Goal: Use online tool/utility: Utilize a website feature to perform a specific function

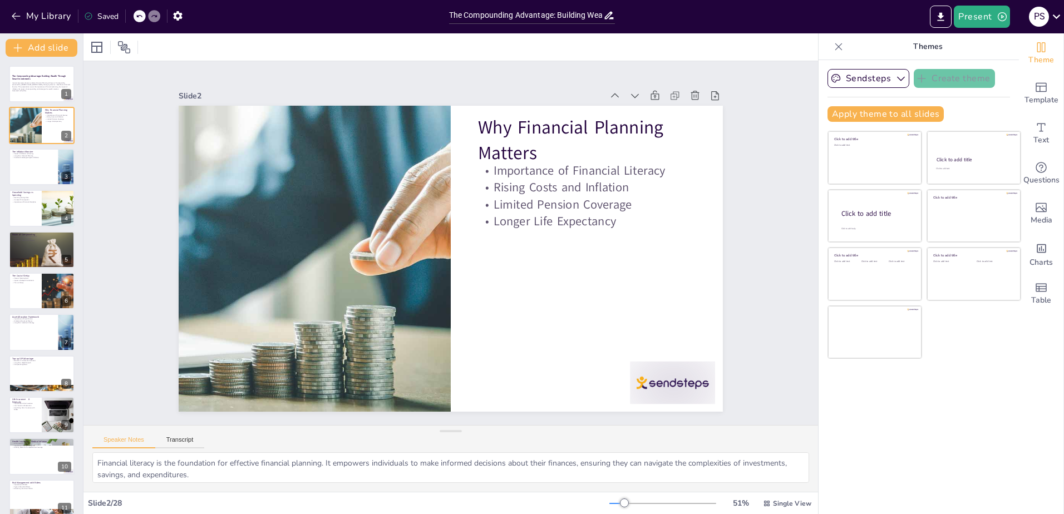
checkbox input "true"
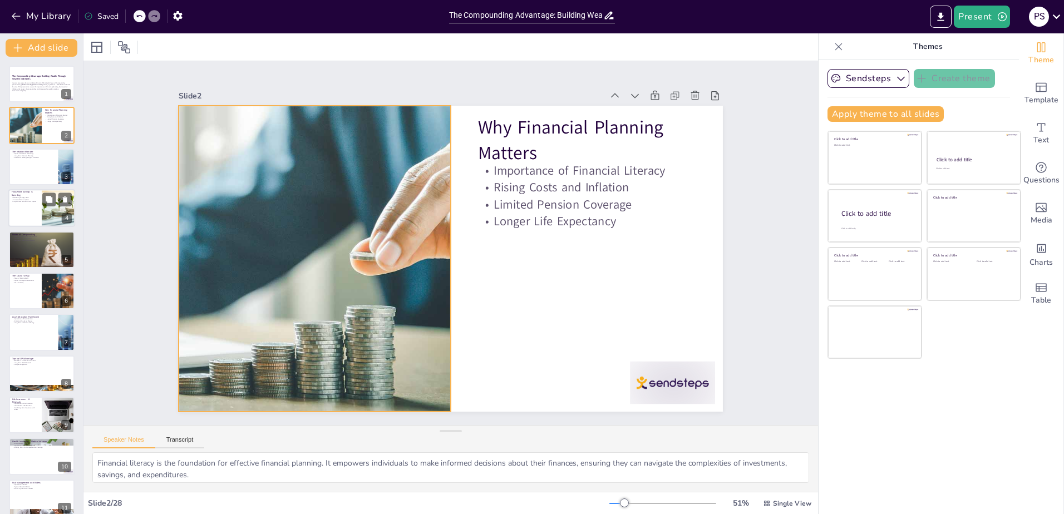
checkbox input "true"
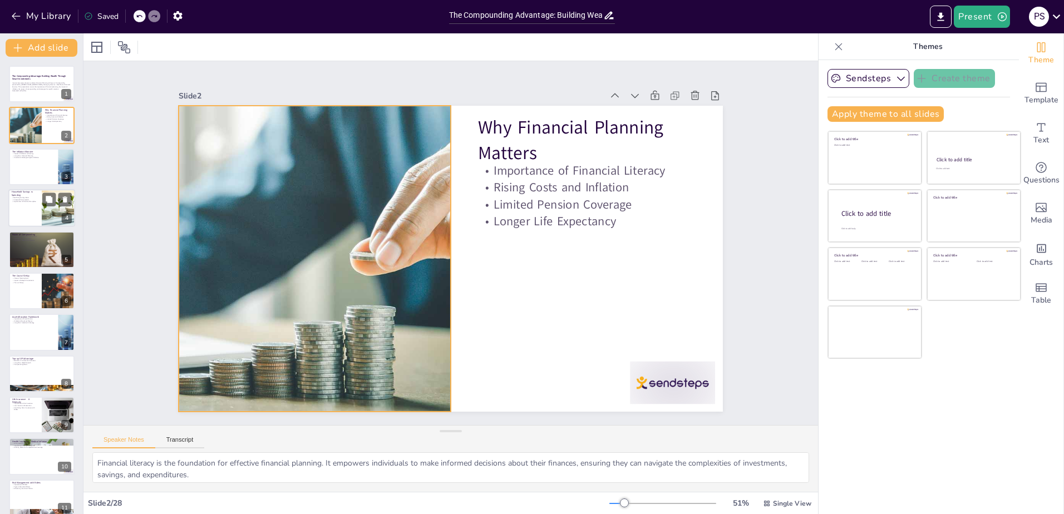
checkbox input "true"
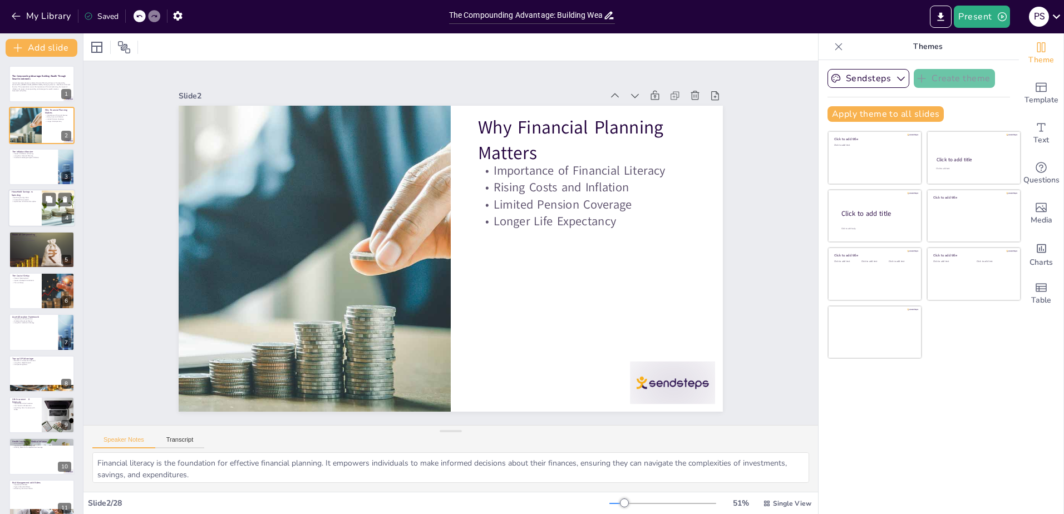
checkbox input "true"
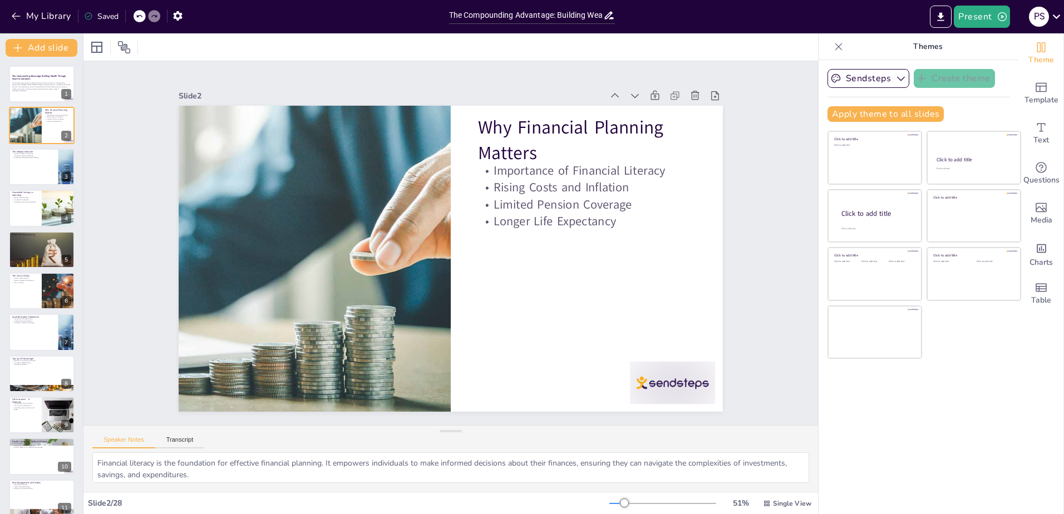
checkbox input "true"
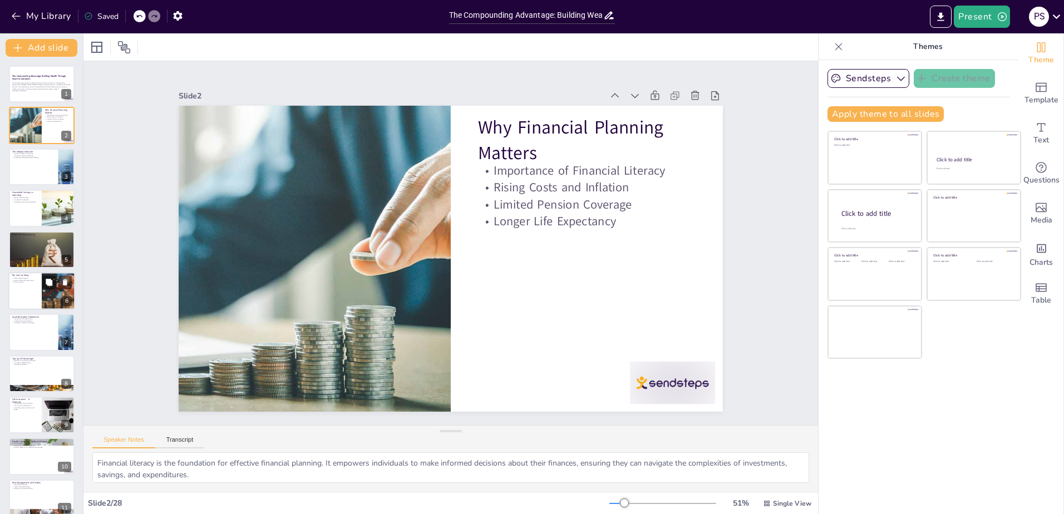
checkbox input "true"
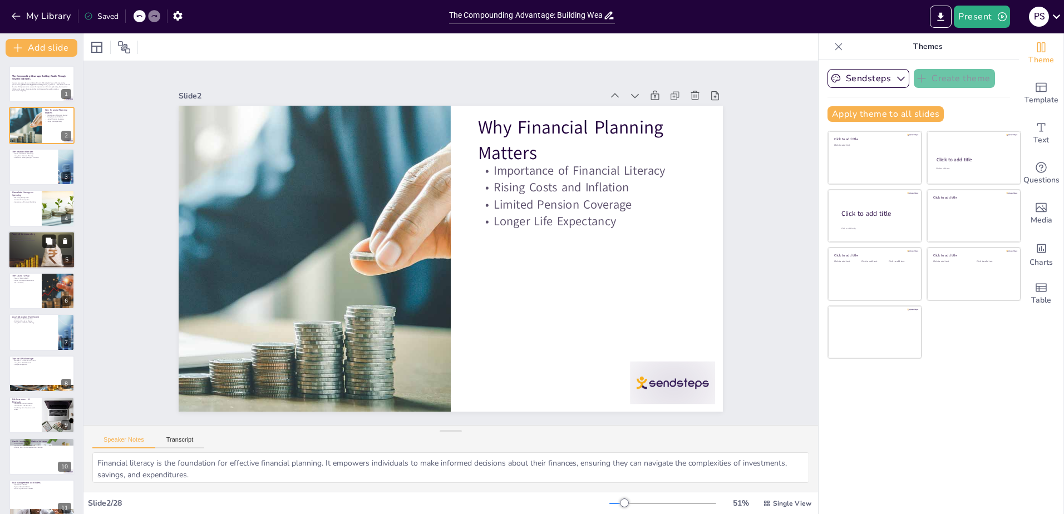
checkbox input "true"
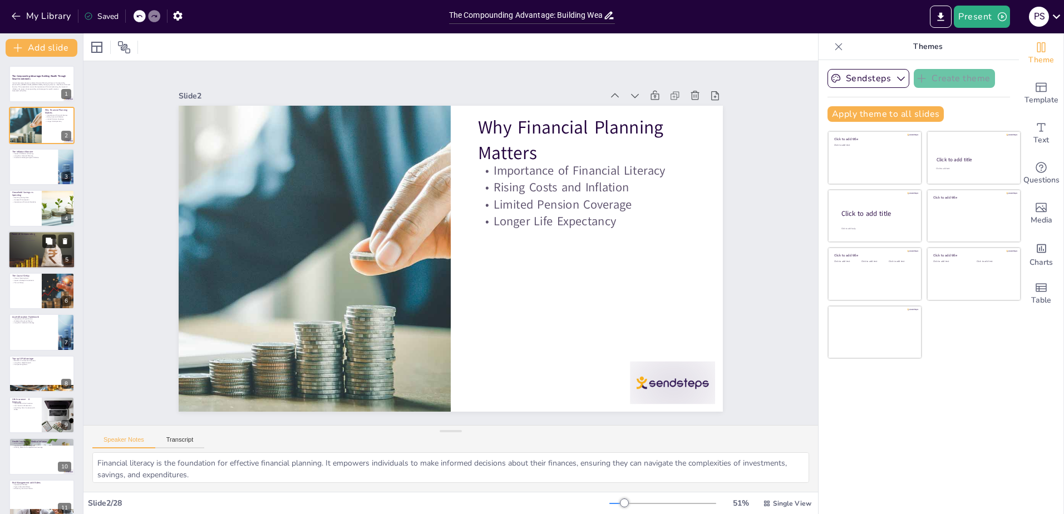
checkbox input "true"
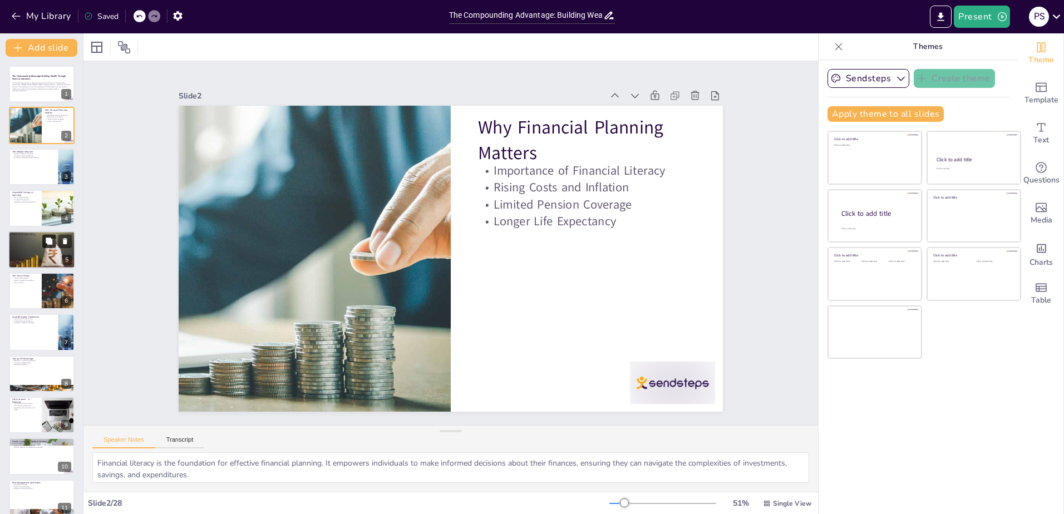
click at [50, 242] on icon at bounding box center [49, 241] width 7 height 7
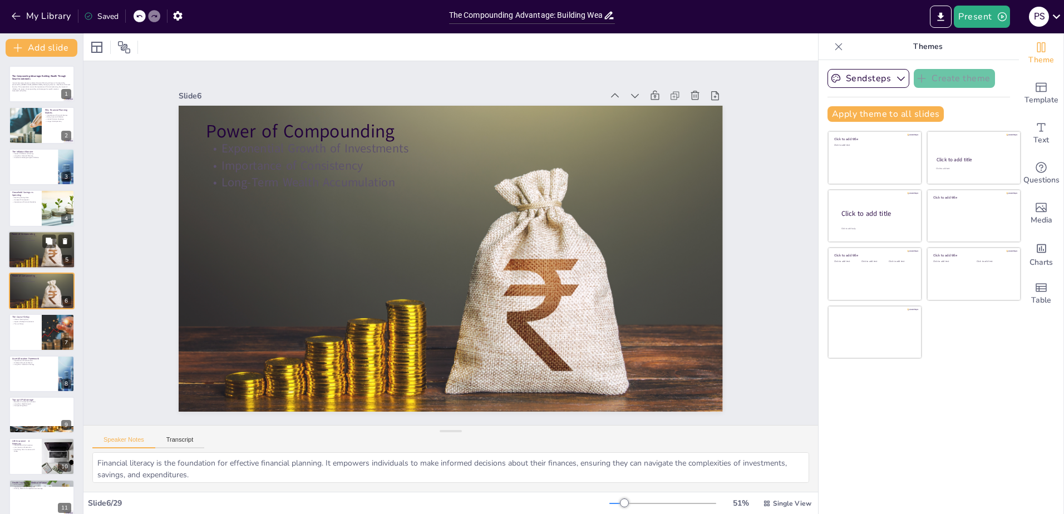
checkbox input "true"
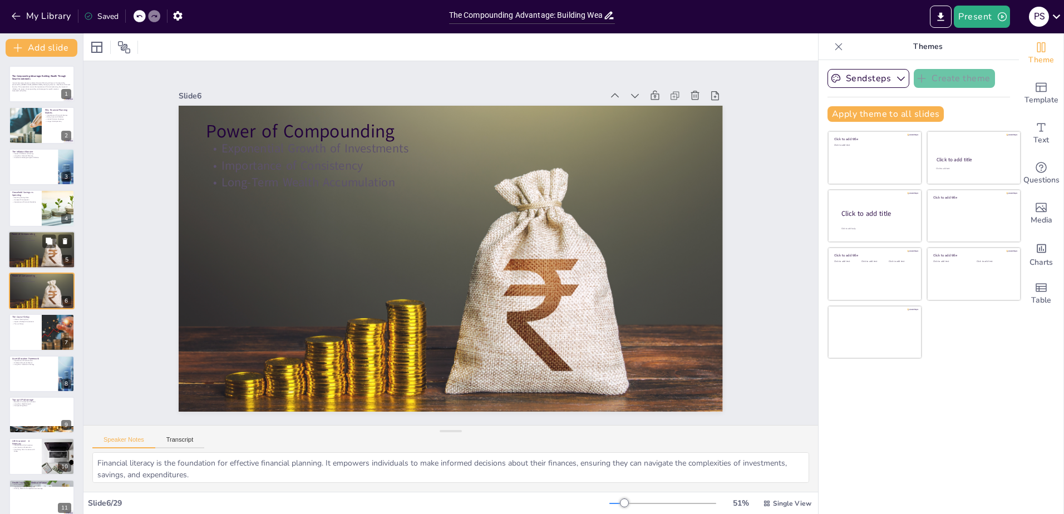
scroll to position [6, 0]
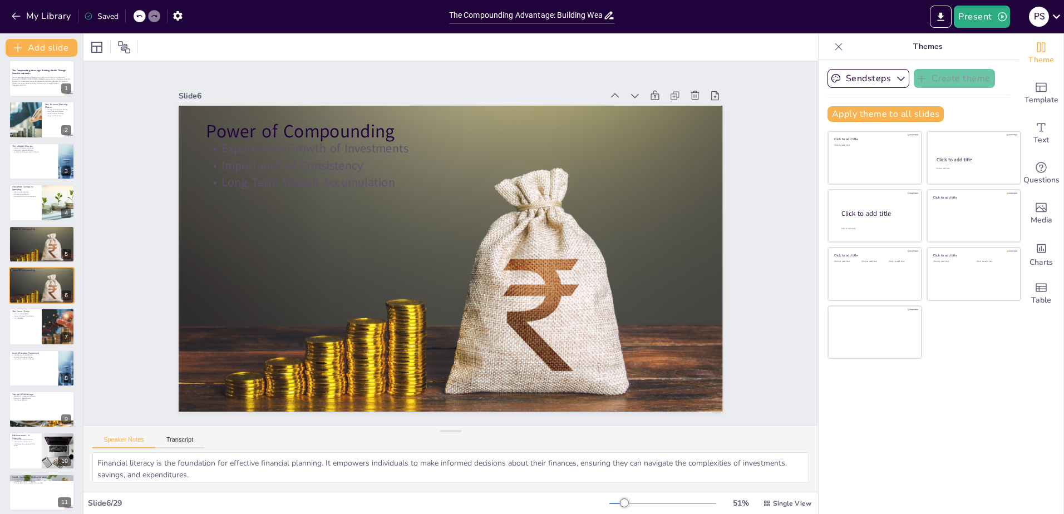
checkbox input "true"
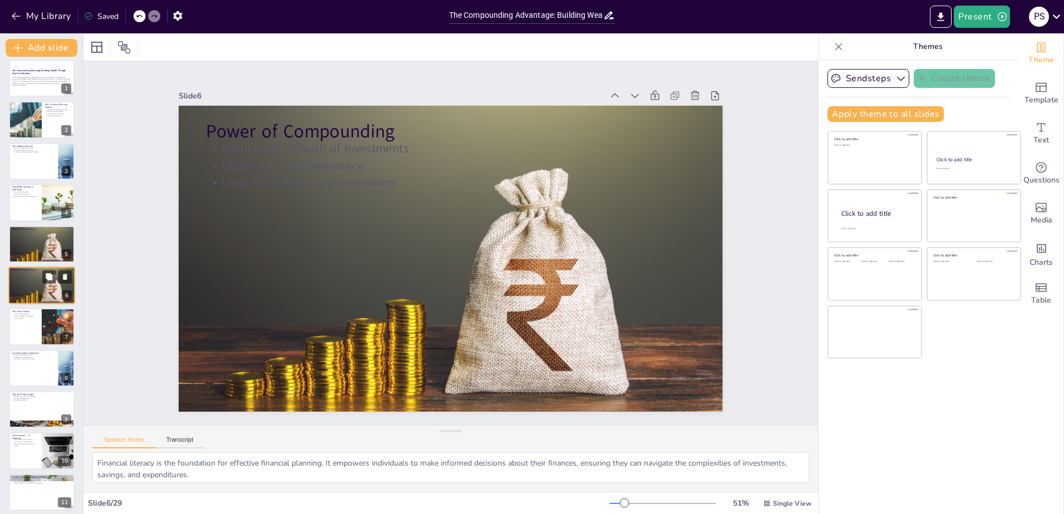
checkbox input "true"
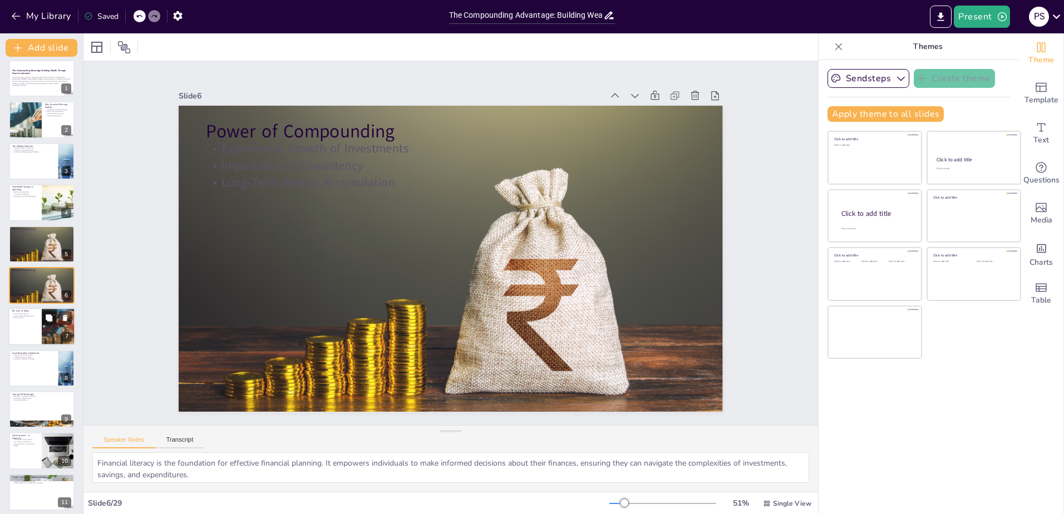
checkbox input "true"
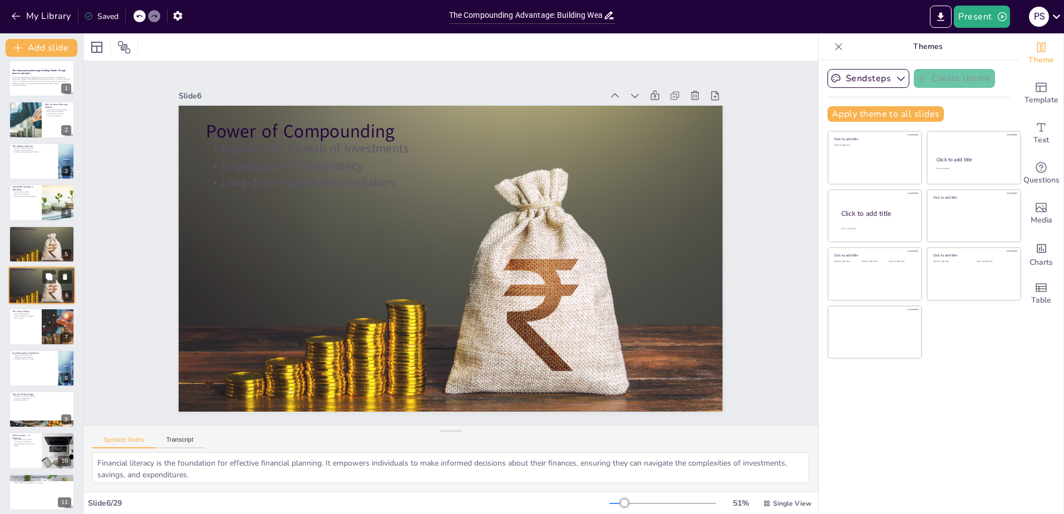
checkbox input "true"
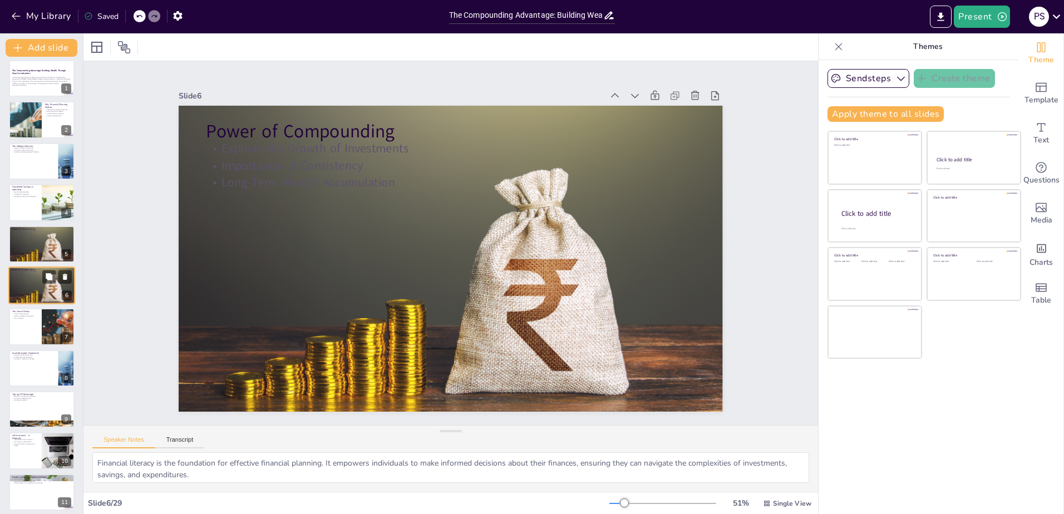
checkbox input "true"
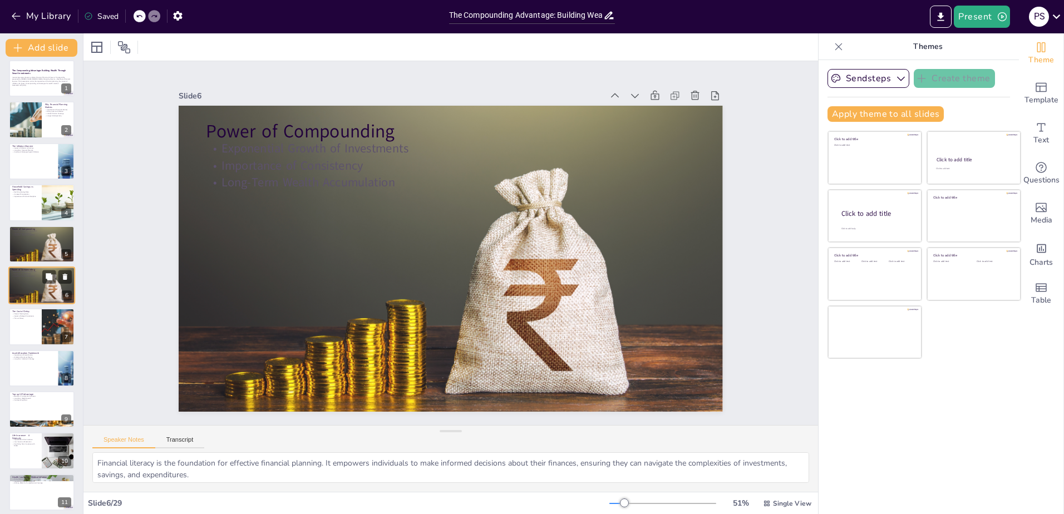
checkbox input "true"
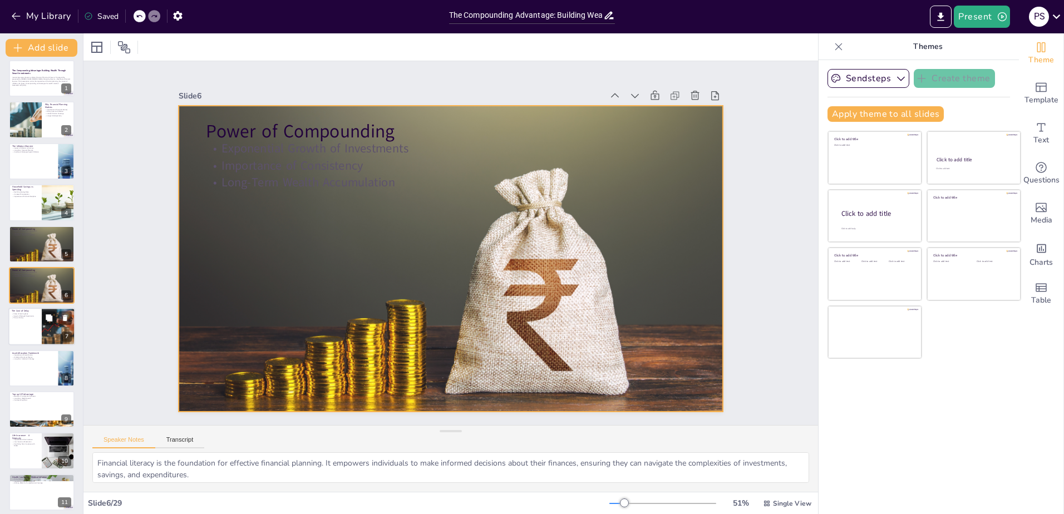
drag, startPoint x: 22, startPoint y: 294, endPoint x: 35, endPoint y: 318, distance: 26.9
click at [22, 294] on div at bounding box center [42, 285] width 66 height 44
checkbox input "true"
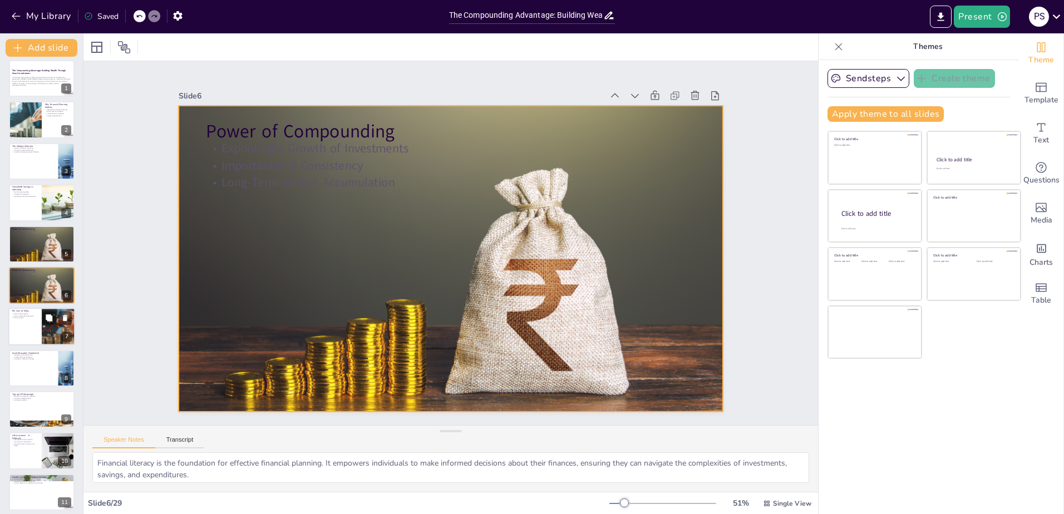
checkbox input "true"
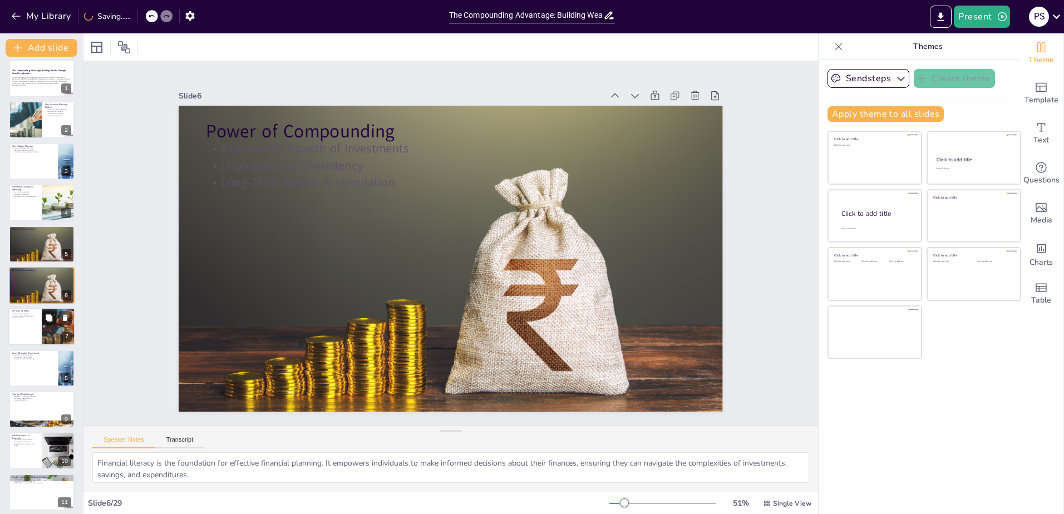
checkbox input "true"
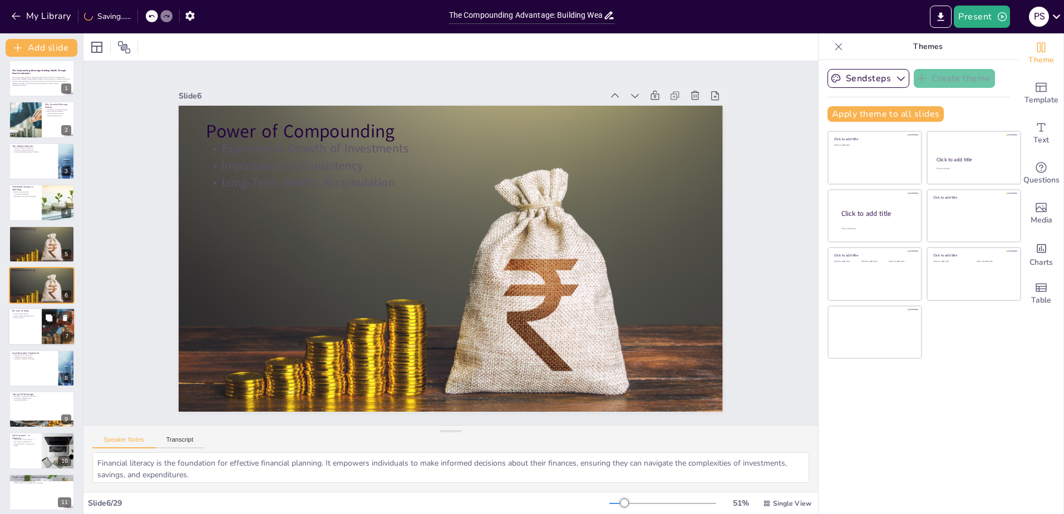
checkbox input "true"
click at [35, 341] on div at bounding box center [41, 327] width 67 height 38
checkbox input "true"
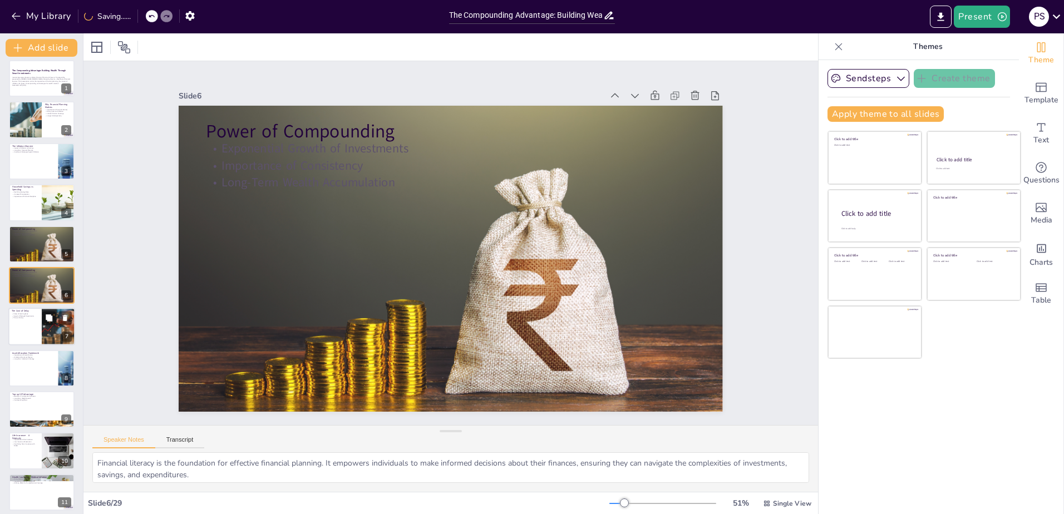
checkbox input "true"
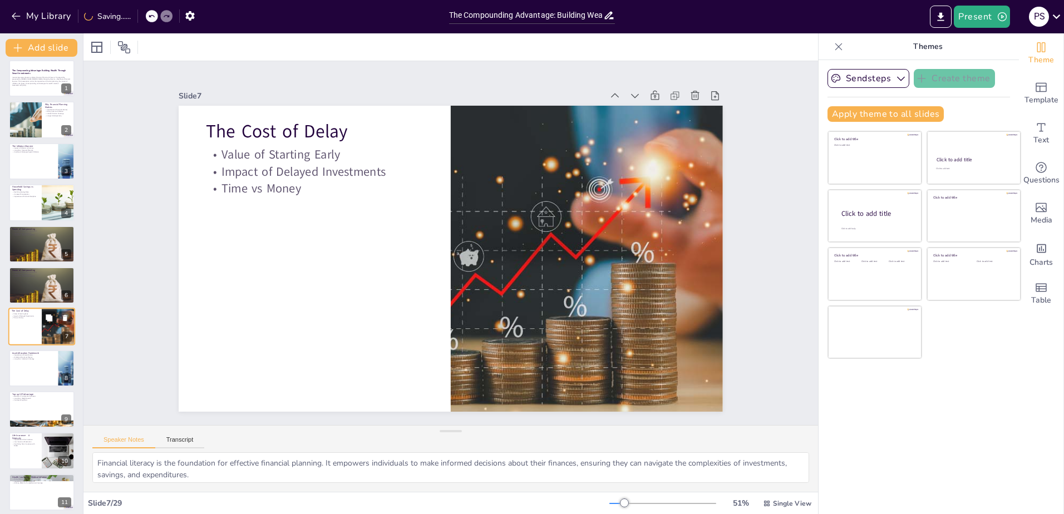
scroll to position [47, 0]
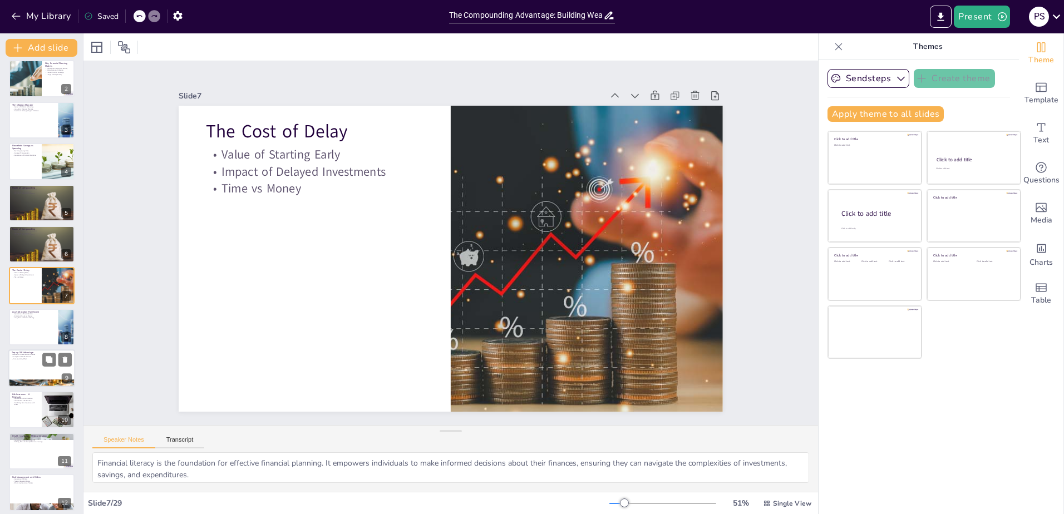
checkbox input "true"
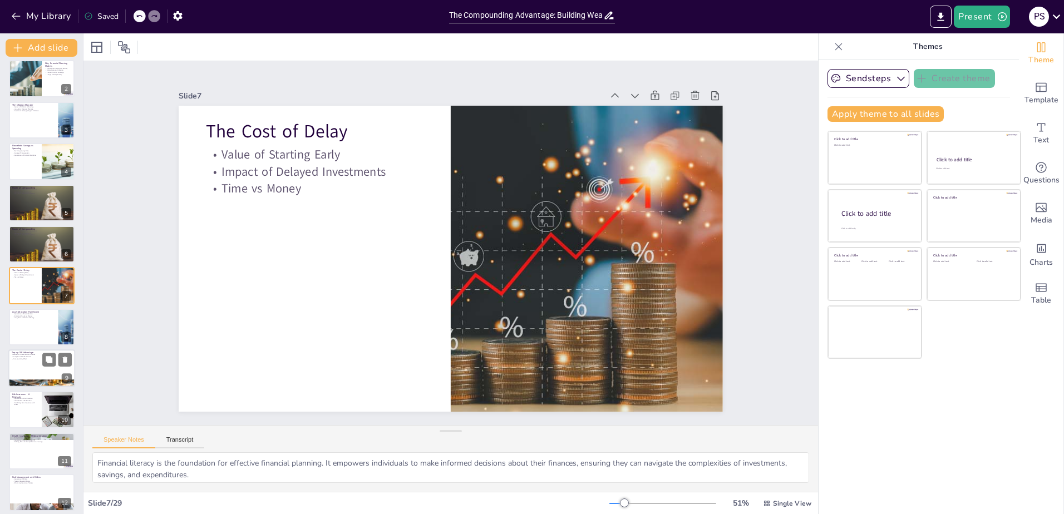
checkbox input "true"
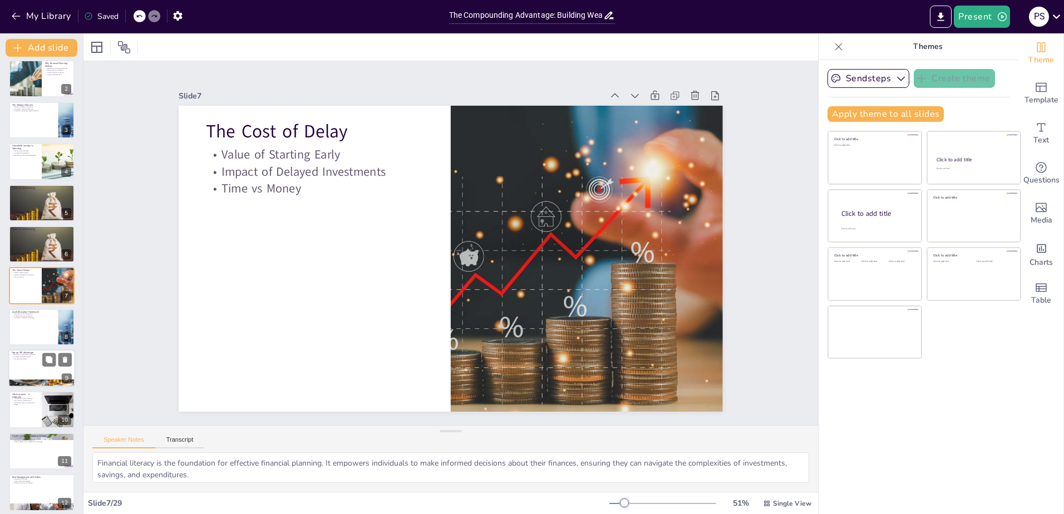
checkbox input "true"
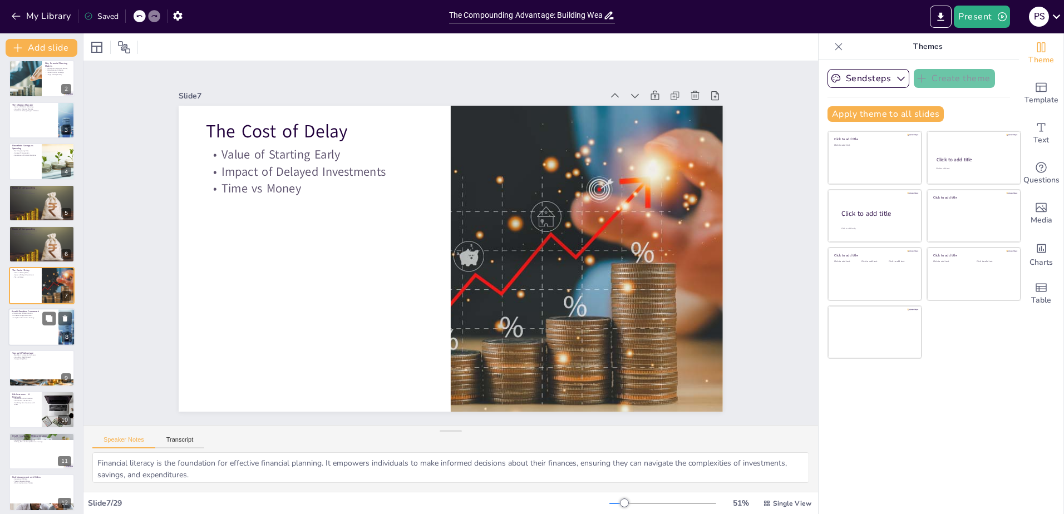
checkbox input "true"
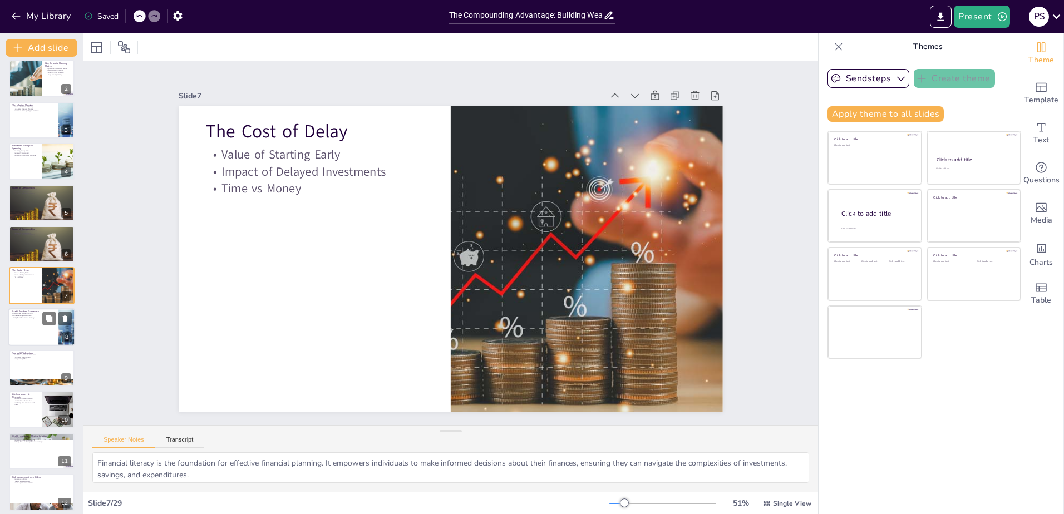
checkbox input "true"
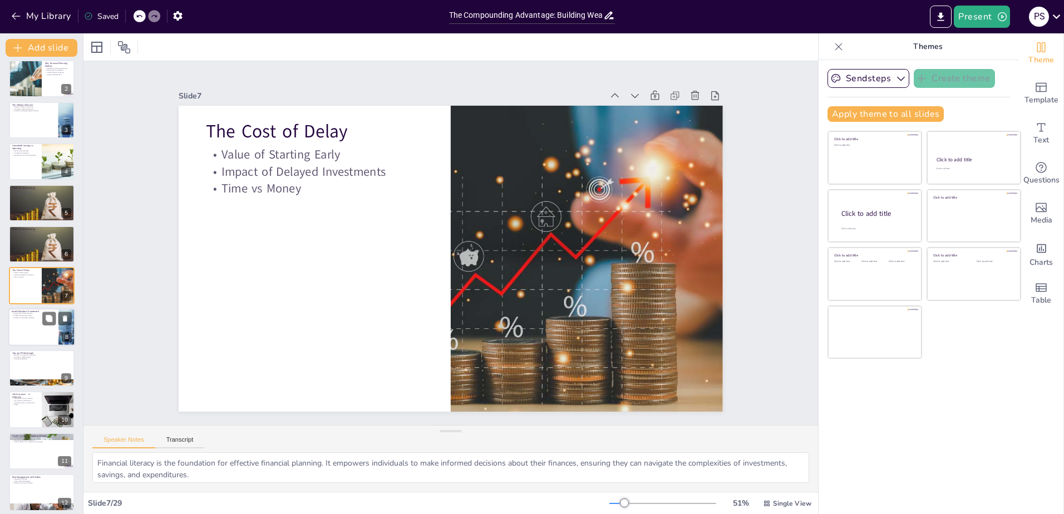
checkbox input "true"
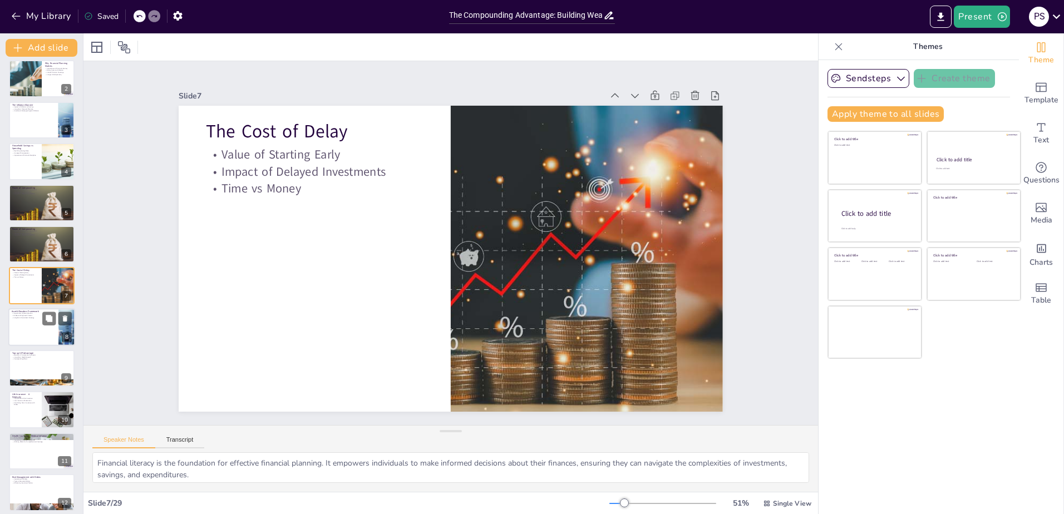
click at [22, 332] on div at bounding box center [41, 327] width 67 height 38
checkbox input "true"
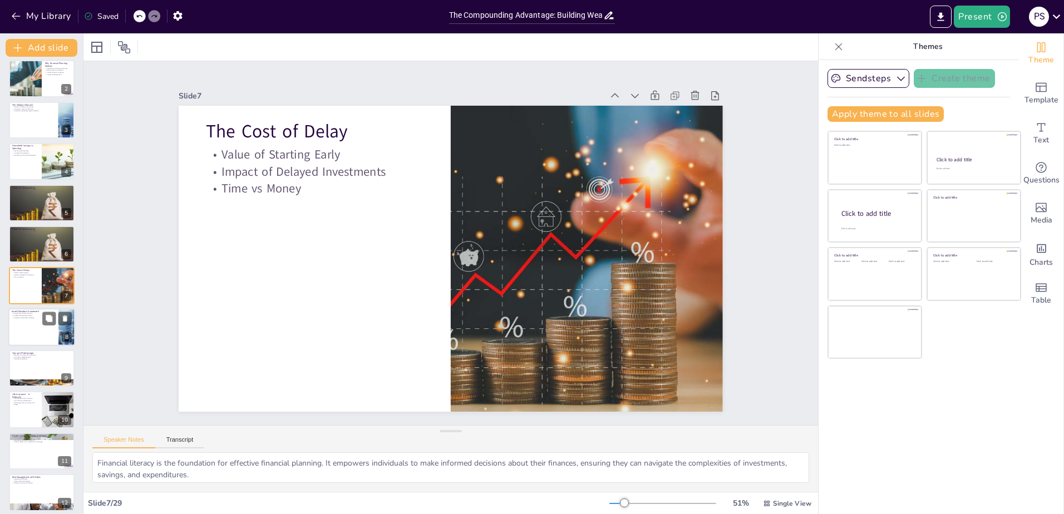
checkbox input "true"
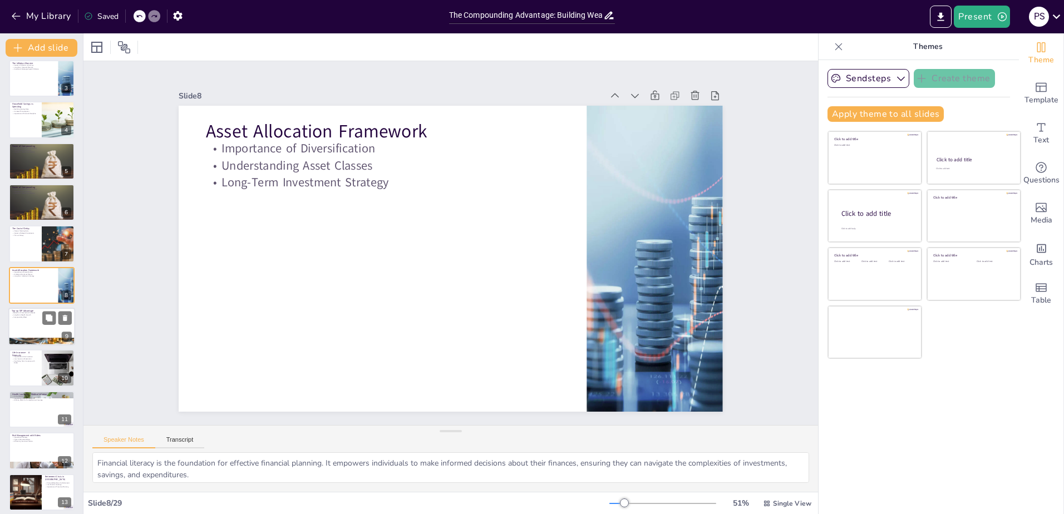
checkbox input "true"
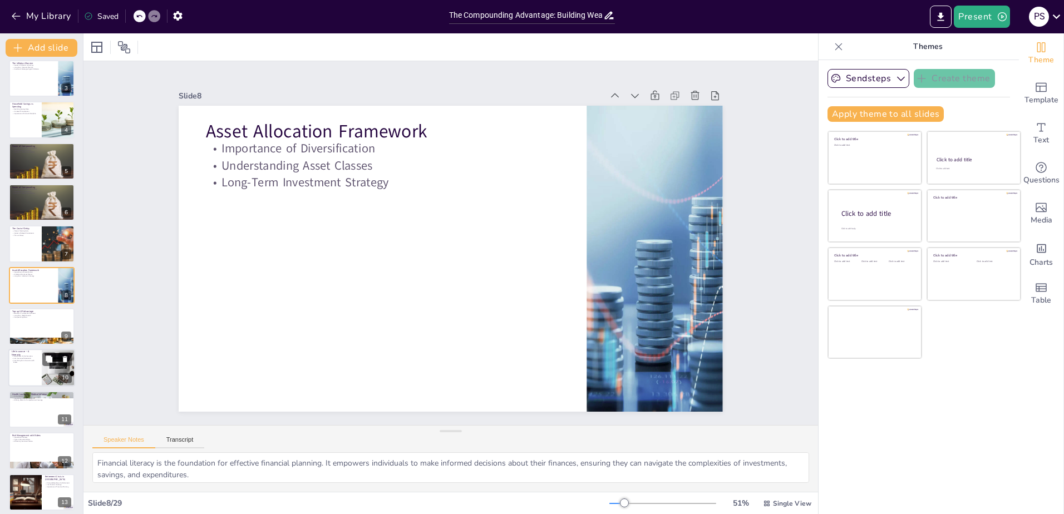
checkbox input "true"
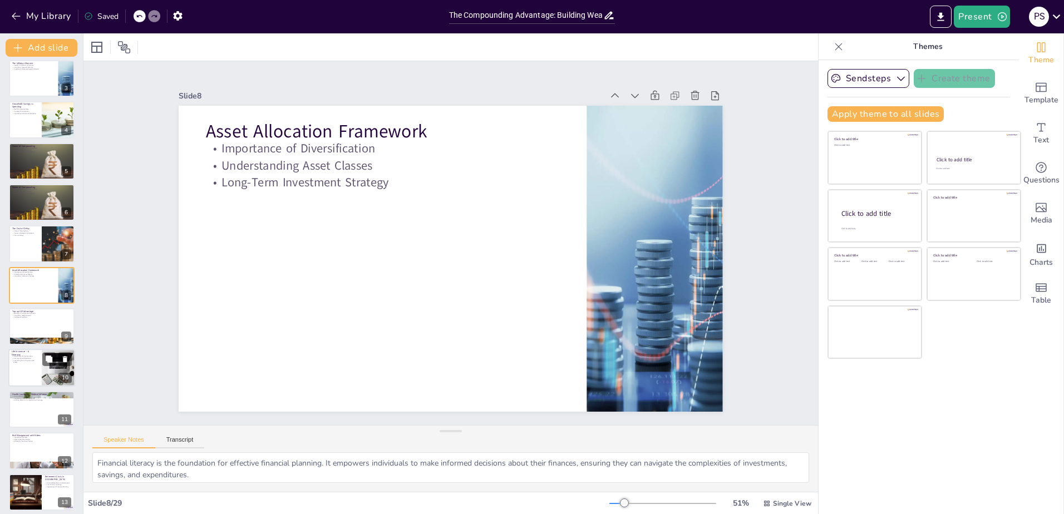
click at [22, 375] on div at bounding box center [41, 369] width 67 height 38
checkbox input "true"
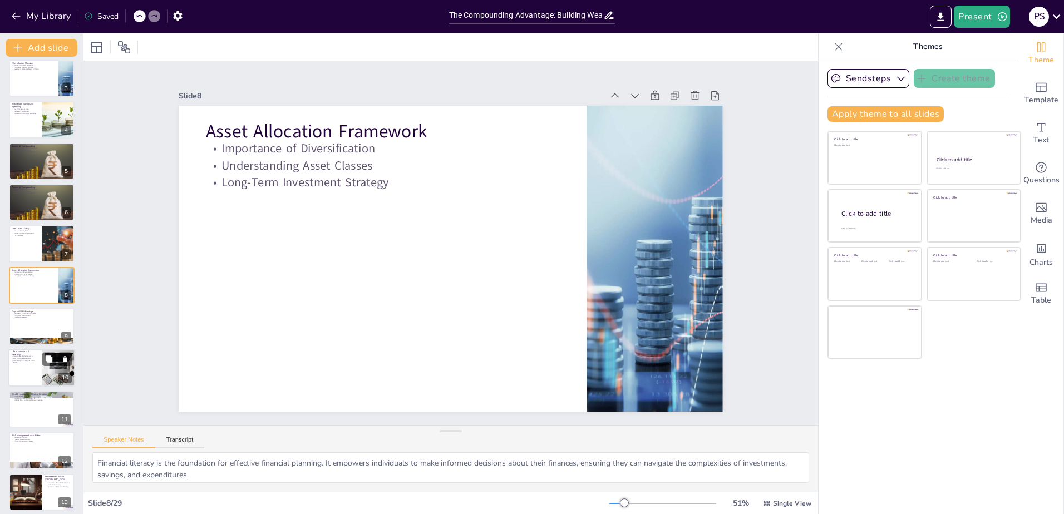
checkbox input "true"
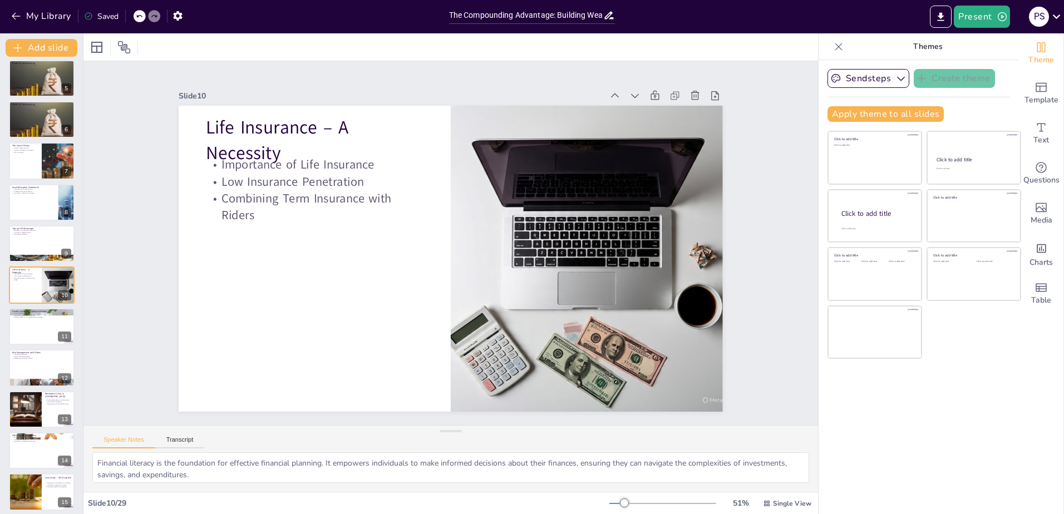
checkbox input "true"
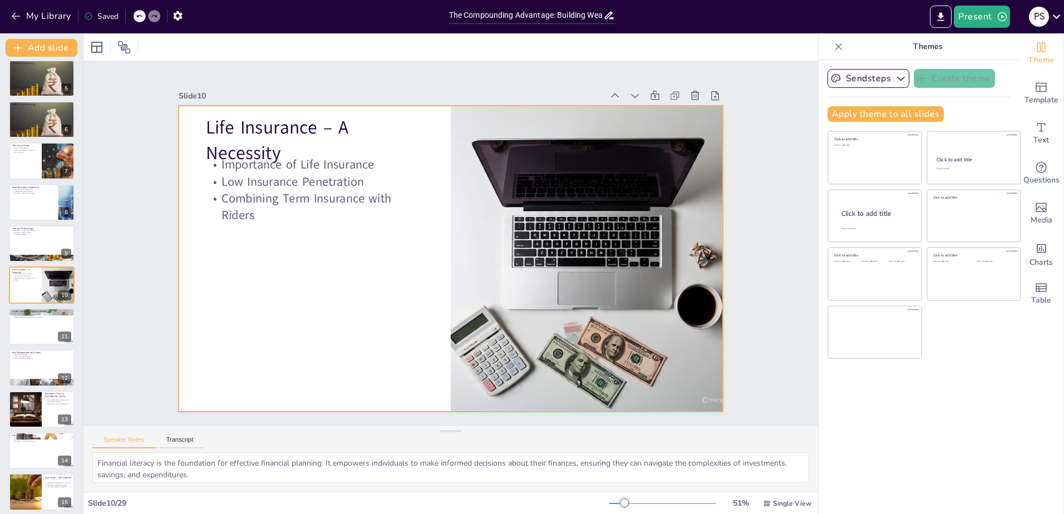
checkbox input "true"
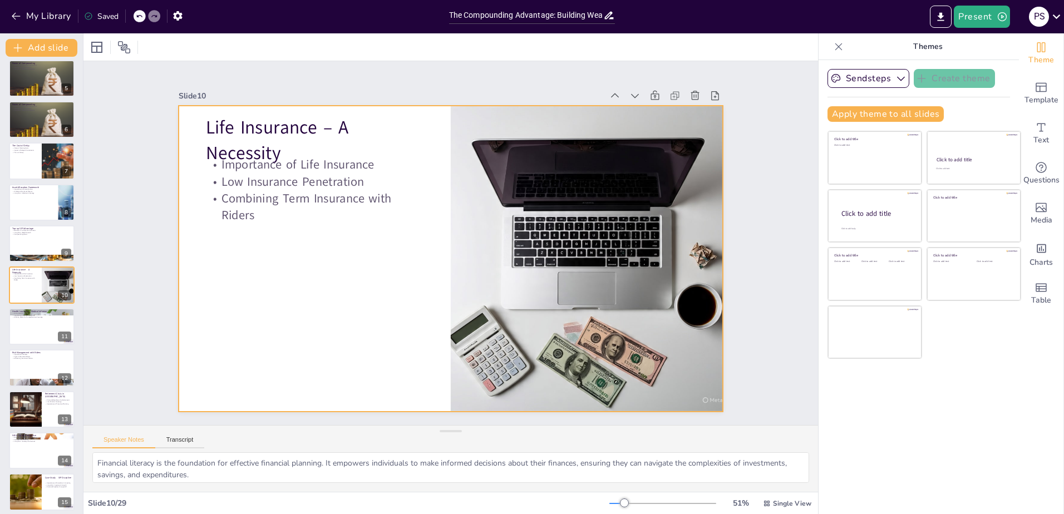
checkbox input "true"
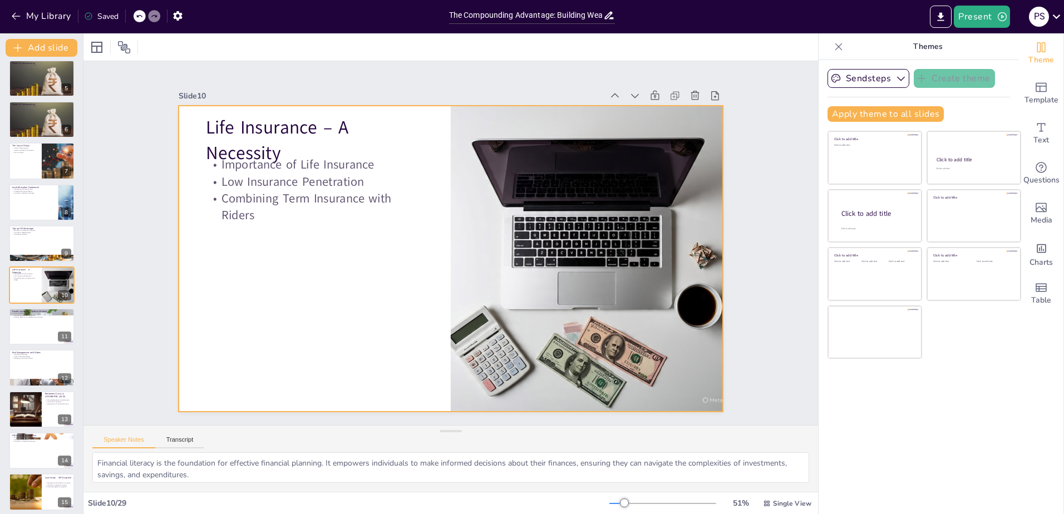
checkbox input "true"
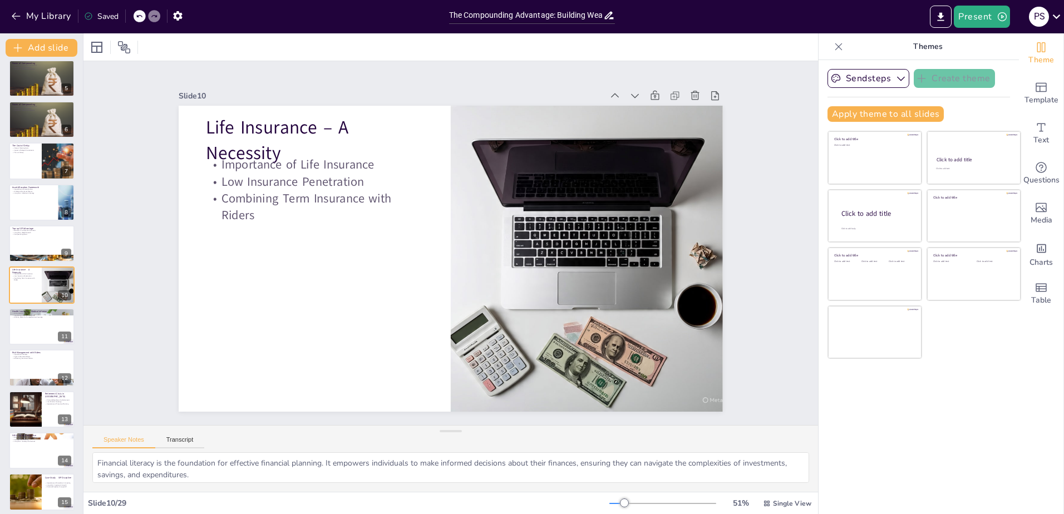
checkbox input "true"
